Goal: Information Seeking & Learning: Learn about a topic

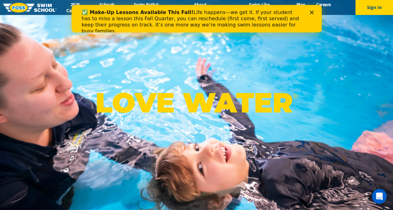
click at [310, 13] on icon "Close" at bounding box center [311, 13] width 4 height 4
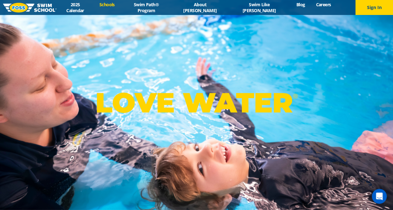
click at [120, 6] on link "Schools" at bounding box center [107, 5] width 26 height 6
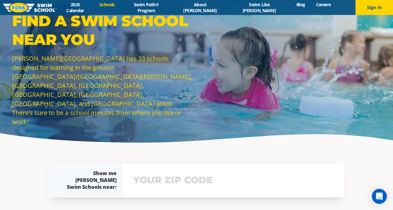
click at [182, 187] on input "text" at bounding box center [233, 180] width 204 height 18
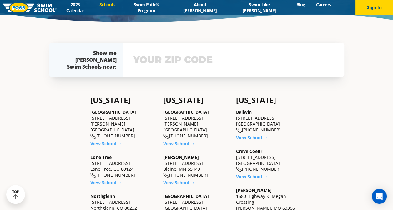
scroll to position [132, 0]
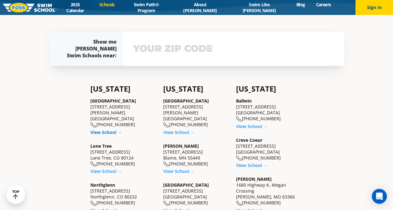
click at [100, 130] on link "View School →" at bounding box center [106, 133] width 32 height 6
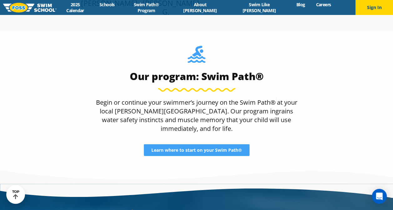
scroll to position [677, 0]
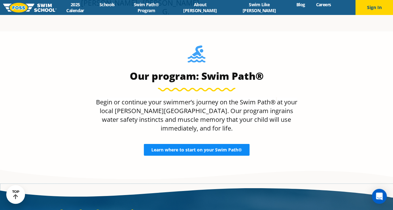
click at [196, 148] on span "Learn where to start on your Swim Path®" at bounding box center [196, 150] width 91 height 4
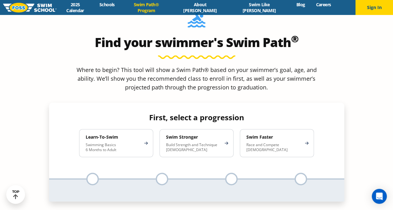
scroll to position [558, 0]
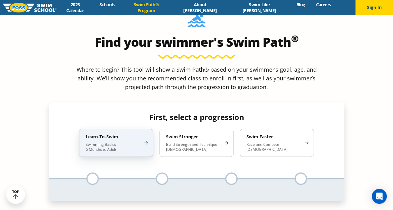
click at [126, 142] on p "Swimming Basics 6 Months to Adult" at bounding box center [113, 147] width 55 height 10
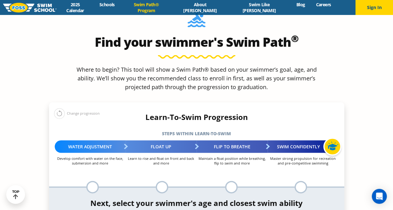
select select "4-years"
click at [115, 65] on p "Where to begin? This tool will show a Swim Path® based on your swimmer’s goal, …" at bounding box center [196, 78] width 245 height 26
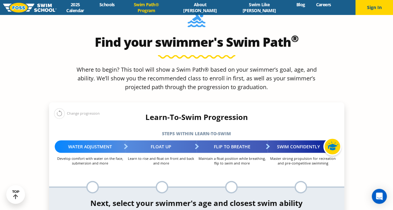
select select "4-years-swim-5-ft-with-face-in-the-water-unassisted-by-a-person-or-floatie"
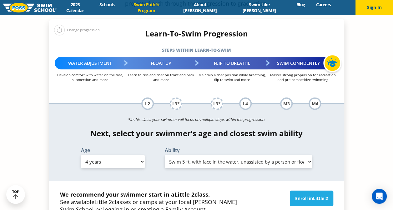
scroll to position [642, 0]
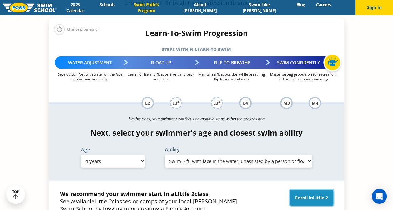
click at [318, 195] on span "Little 2" at bounding box center [320, 198] width 15 height 6
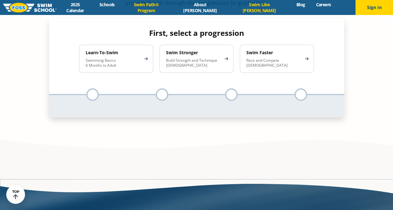
click at [258, 6] on link "Swim Like [PERSON_NAME]" at bounding box center [258, 8] width 63 height 12
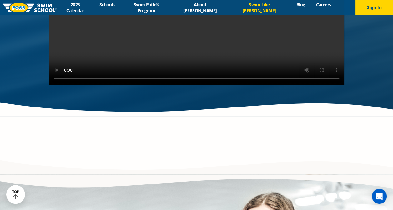
scroll to position [1387, 0]
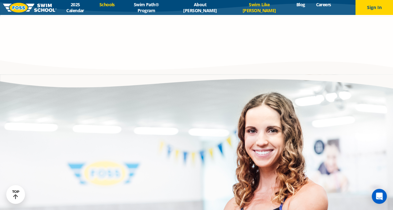
click at [120, 7] on link "Schools" at bounding box center [107, 5] width 26 height 6
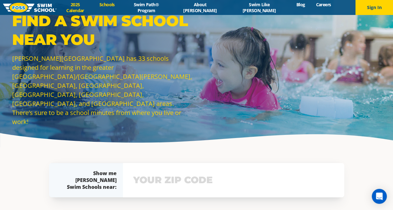
click at [94, 7] on link "2025 Calendar" at bounding box center [75, 8] width 37 height 12
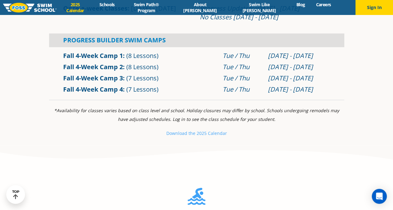
scroll to position [466, 0]
